Goal: Information Seeking & Learning: Learn about a topic

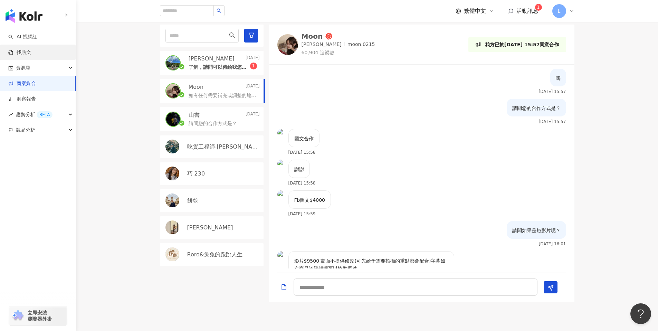
scroll to position [143, 0]
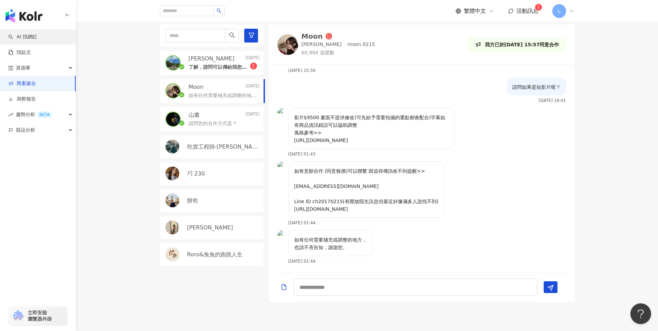
click at [36, 40] on link "AI 找網紅" at bounding box center [22, 37] width 29 height 7
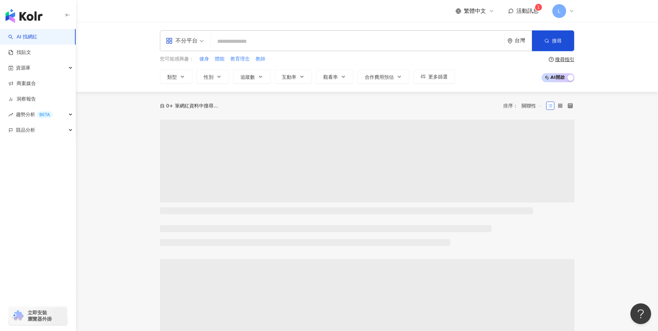
click at [298, 44] on input "search" at bounding box center [357, 41] width 288 height 13
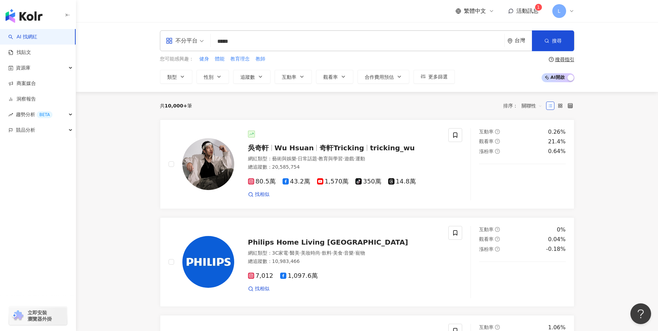
type input "**"
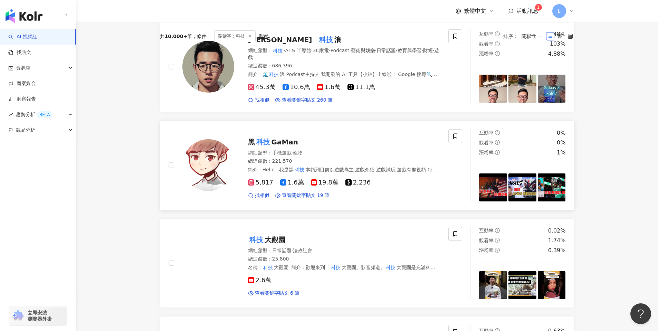
scroll to position [150, 0]
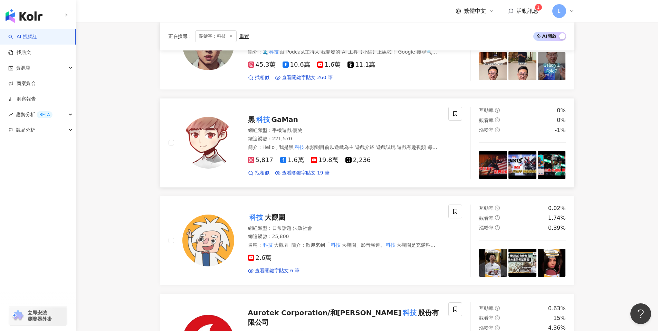
click at [215, 129] on img at bounding box center [208, 143] width 52 height 52
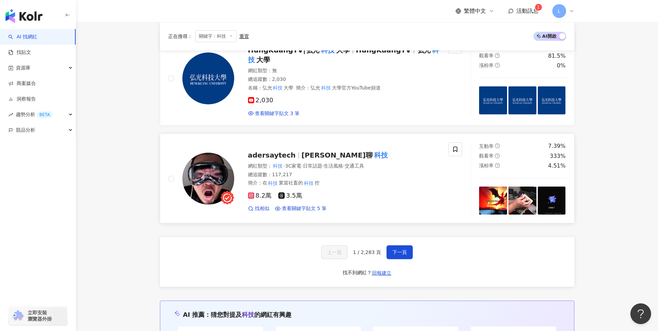
scroll to position [1117, 0]
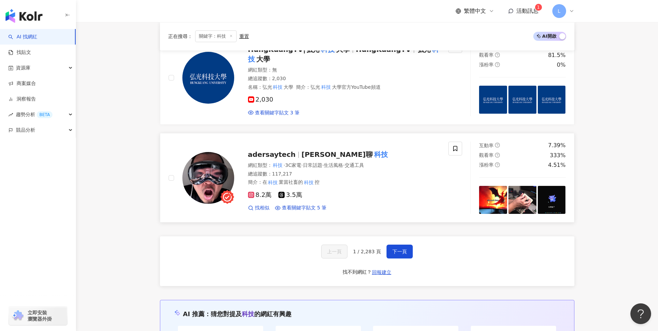
click at [218, 175] on img at bounding box center [208, 178] width 52 height 52
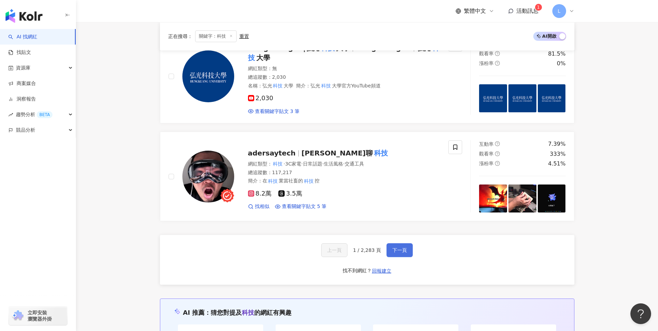
click at [407, 245] on button "下一頁" at bounding box center [400, 250] width 26 height 14
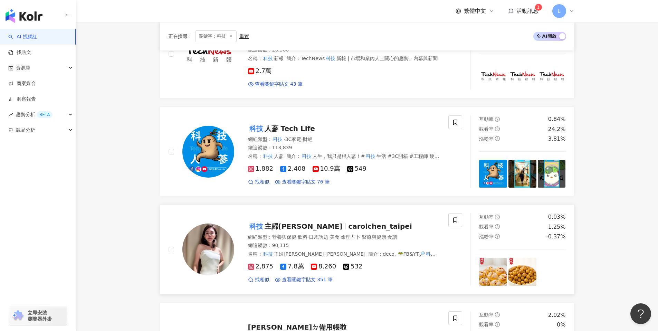
scroll to position [334, 0]
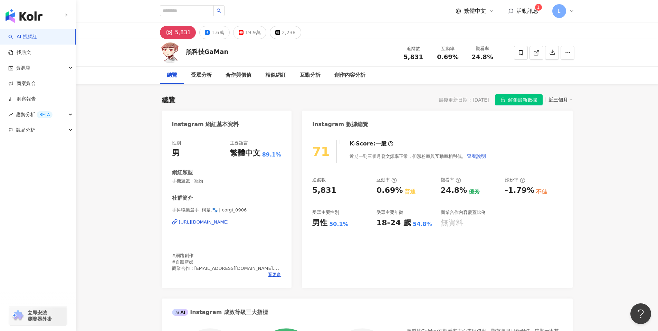
click at [229, 220] on div "https://www.instagram.com/corgi_0906/" at bounding box center [204, 222] width 50 height 6
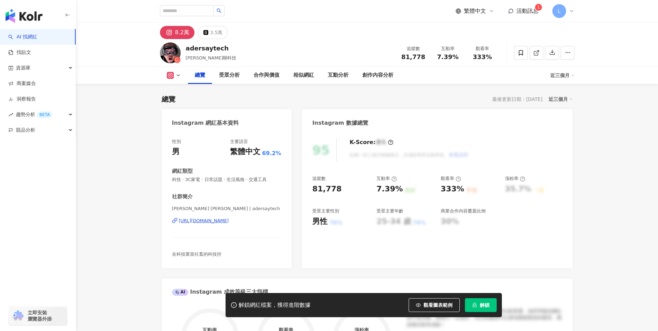
click at [229, 221] on div "https://www.instagram.com/adersaytech/" at bounding box center [204, 221] width 50 height 6
